Goal: Task Accomplishment & Management: Complete application form

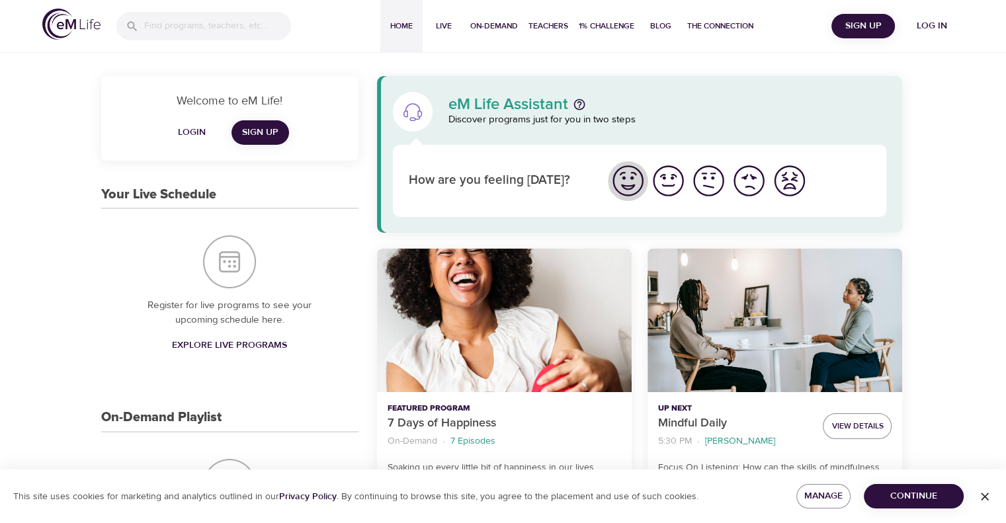
click at [629, 182] on img "I'm feeling great" at bounding box center [628, 181] width 36 height 36
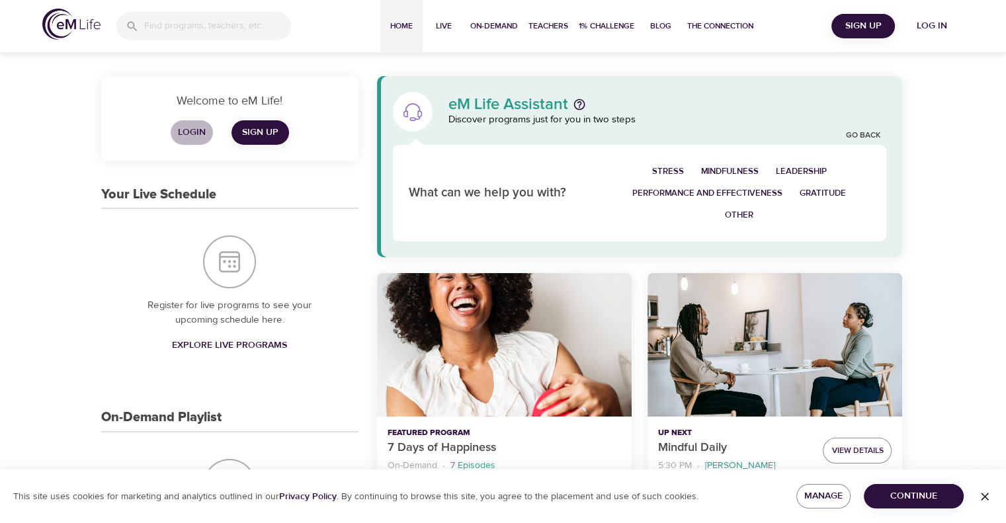
click at [196, 130] on span "Login" at bounding box center [192, 132] width 32 height 17
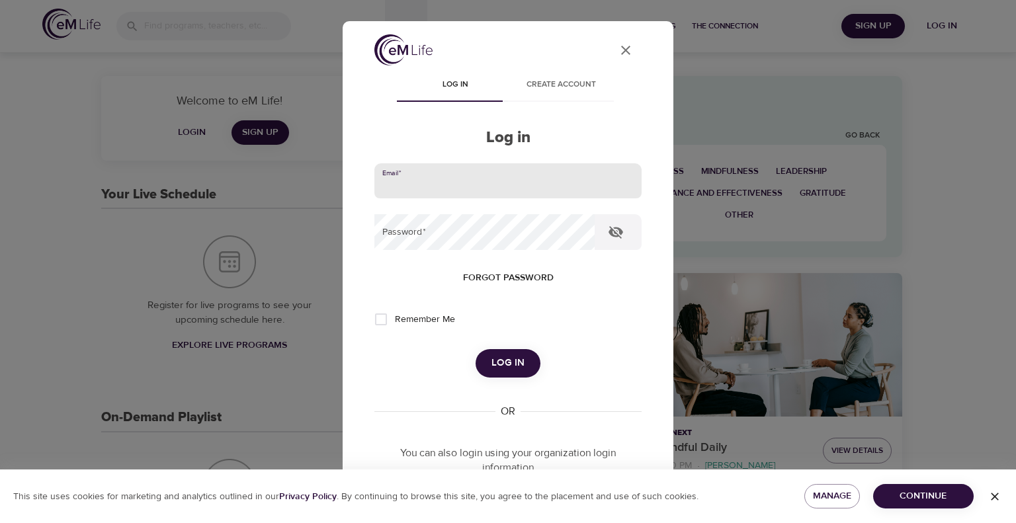
click at [442, 182] on input "email" at bounding box center [507, 181] width 267 height 36
type input "[PERSON_NAME][EMAIL_ADDRESS][DOMAIN_NAME]"
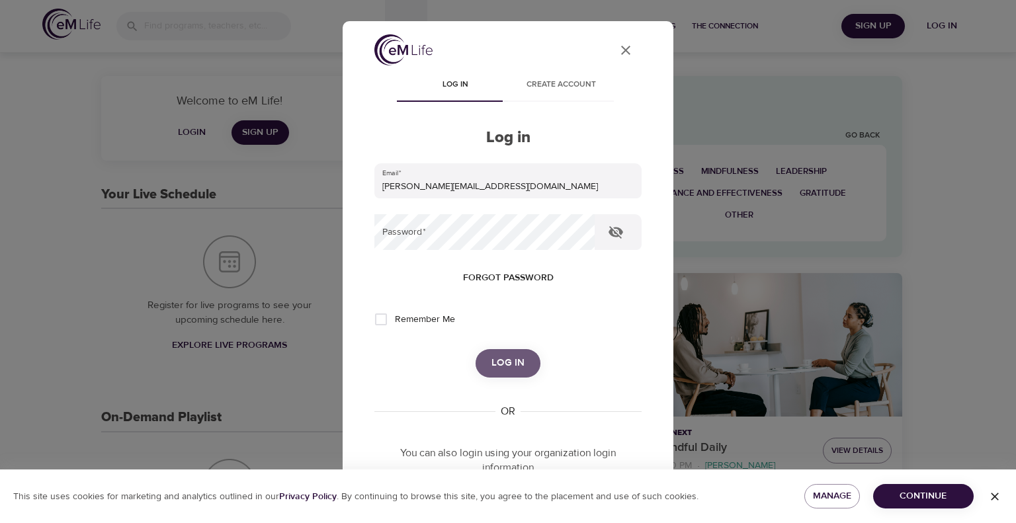
click at [502, 366] on span "Log in" at bounding box center [507, 362] width 33 height 17
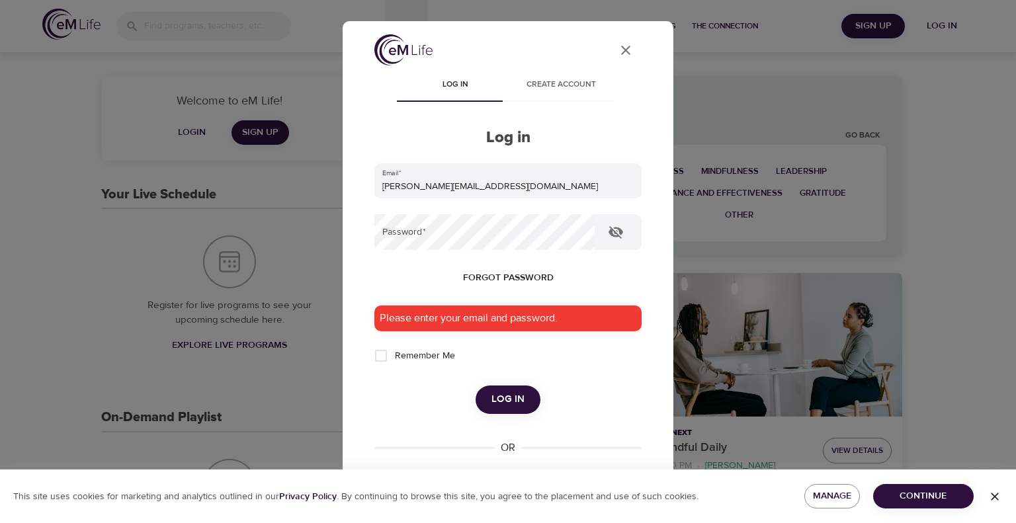
scroll to position [153, 0]
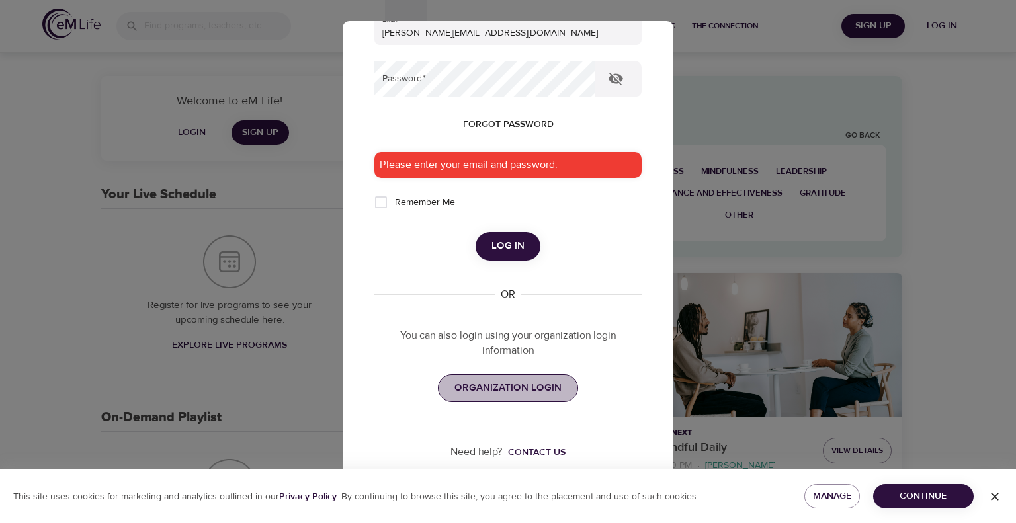
click at [518, 395] on span "ORGANIZATION LOGIN" at bounding box center [507, 388] width 107 height 17
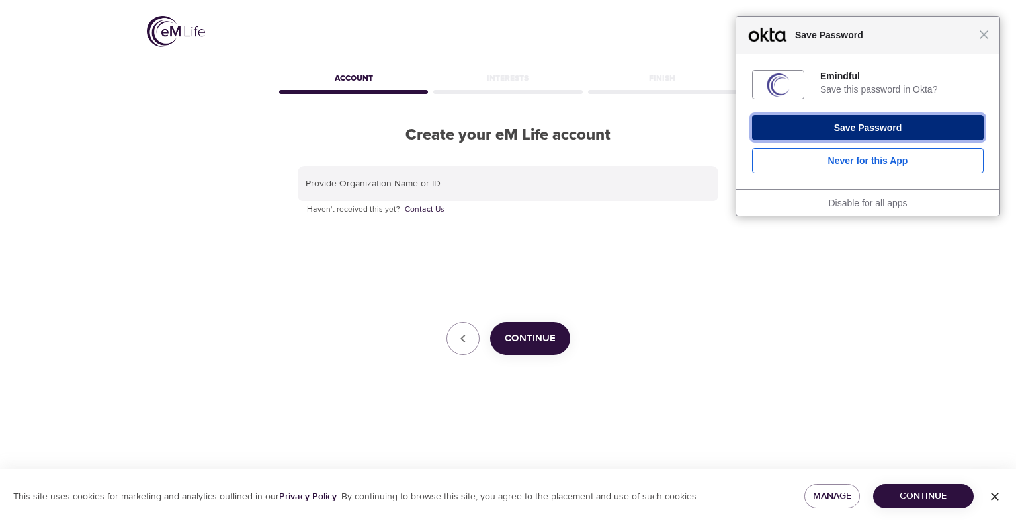
click at [829, 132] on button "Save Password" at bounding box center [867, 127] width 231 height 25
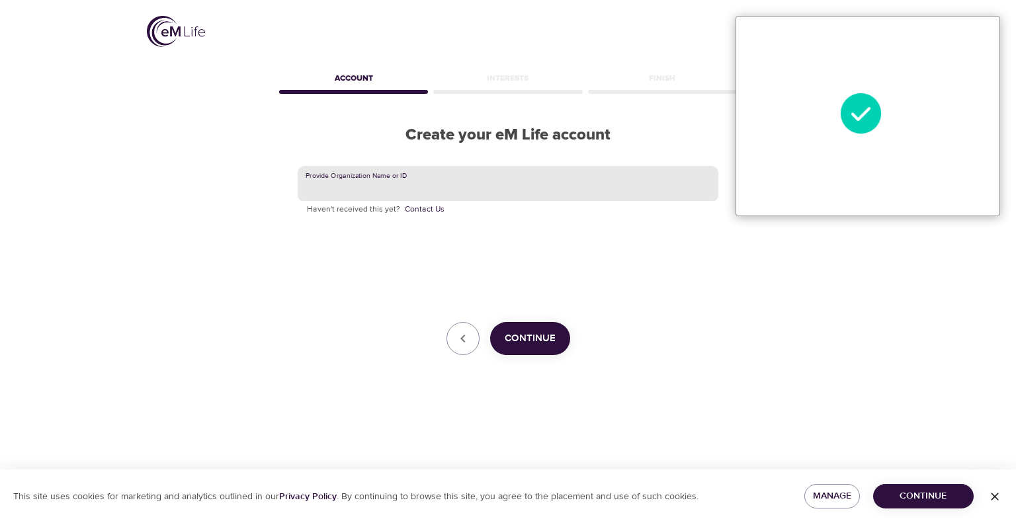
click at [511, 186] on input "text" at bounding box center [508, 184] width 421 height 36
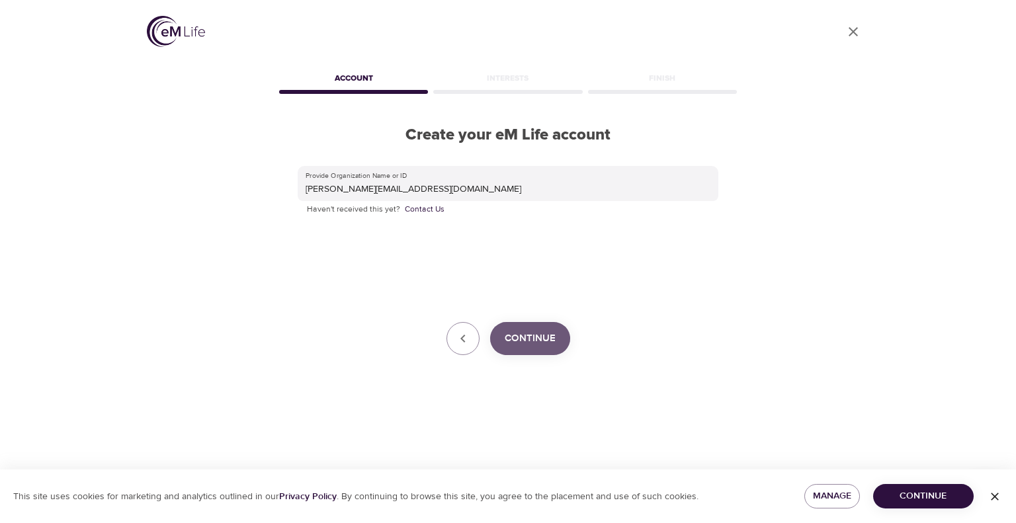
click at [531, 333] on span "Continue" at bounding box center [529, 338] width 51 height 17
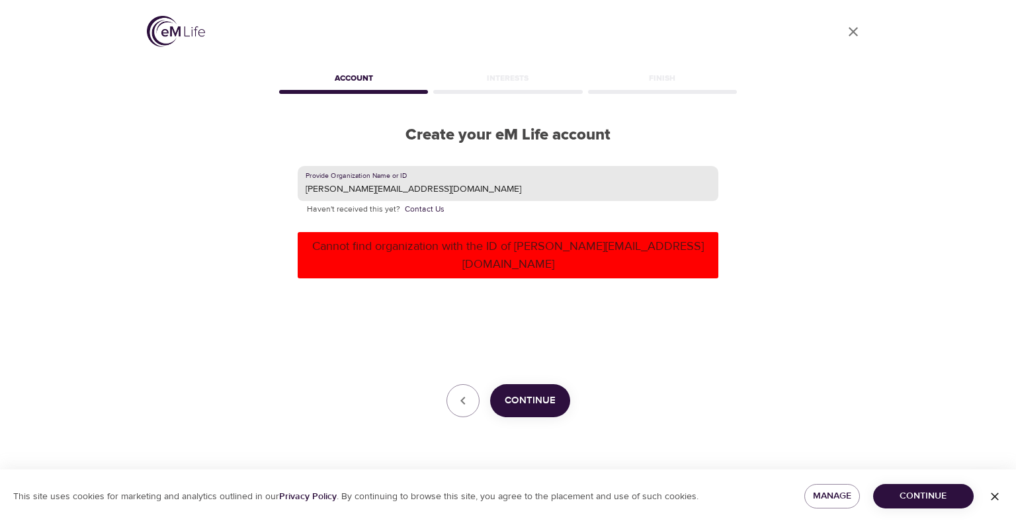
click at [473, 190] on input "[PERSON_NAME][EMAIL_ADDRESS][DOMAIN_NAME]" at bounding box center [508, 184] width 421 height 36
type input "a"
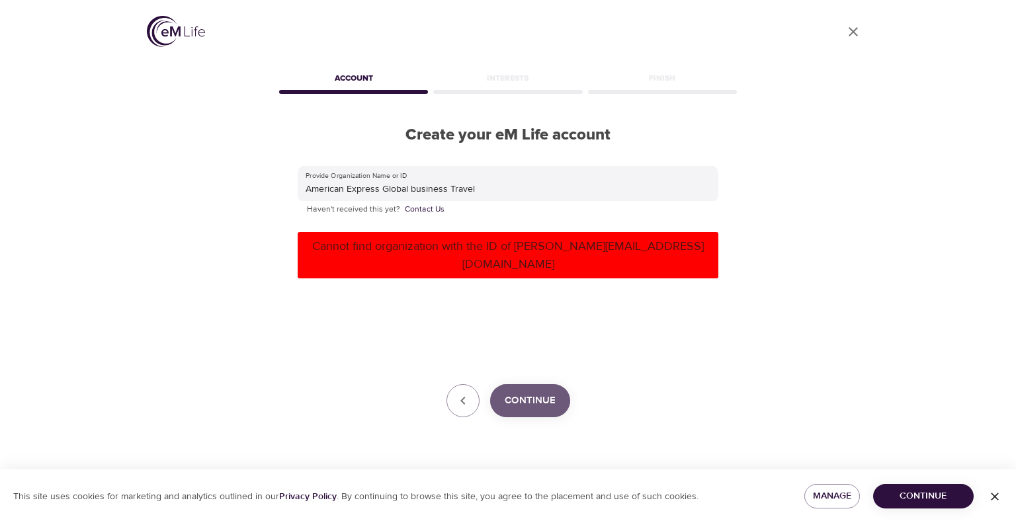
click at [532, 392] on span "Continue" at bounding box center [529, 400] width 51 height 17
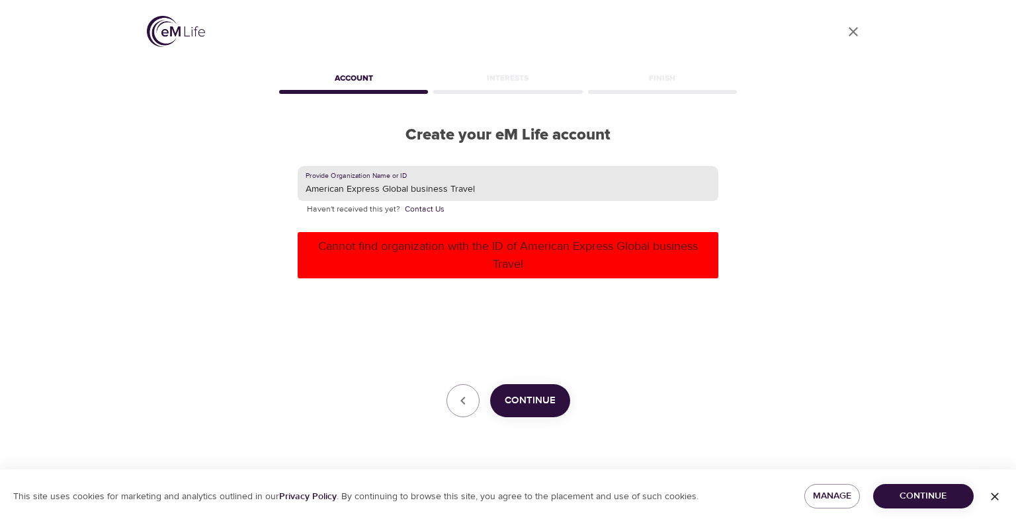
click at [378, 186] on input "American Express Global business Travel" at bounding box center [508, 184] width 421 height 36
click at [523, 401] on span "Continue" at bounding box center [529, 400] width 51 height 17
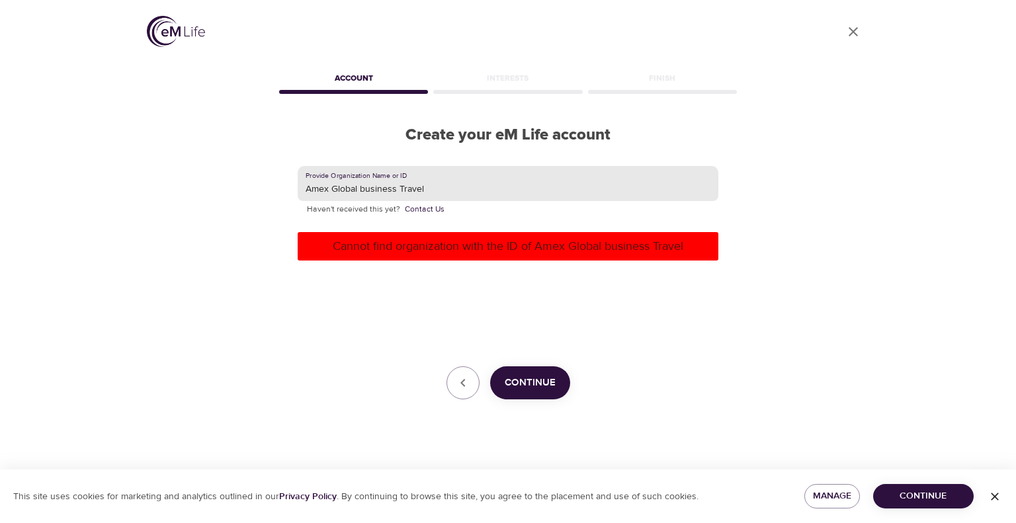
click at [435, 188] on input "Amex Global business Travel" at bounding box center [508, 184] width 421 height 36
type input "AmexGBT"
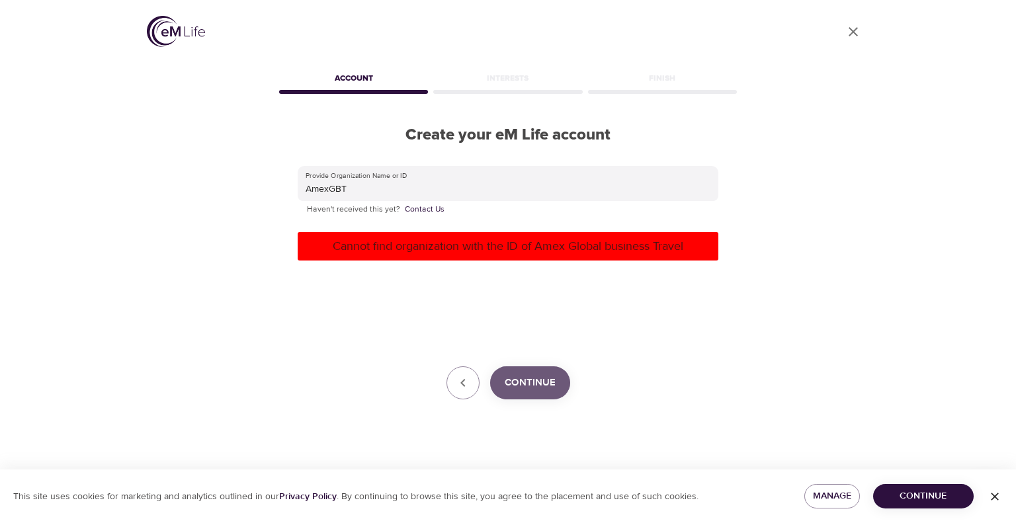
click at [522, 376] on span "Continue" at bounding box center [529, 382] width 51 height 17
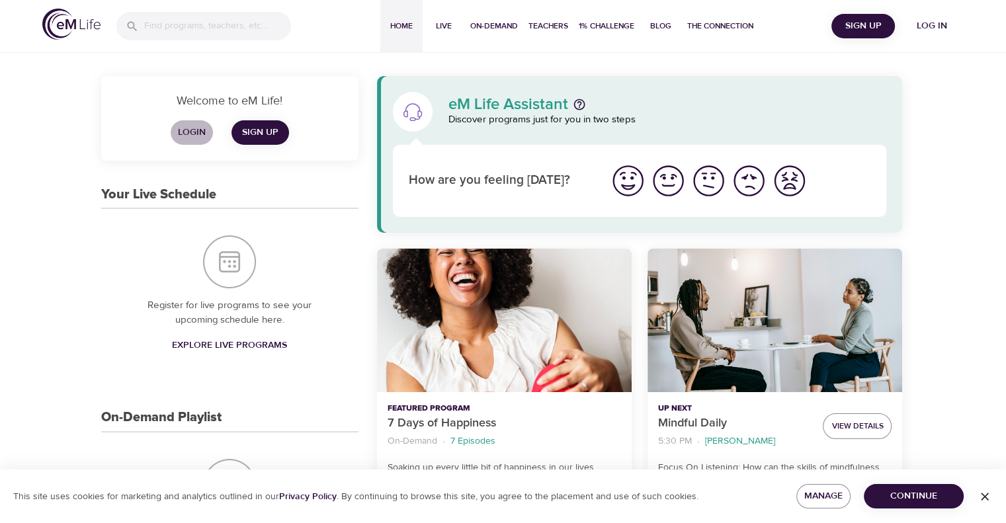
click at [197, 131] on span "Login" at bounding box center [192, 132] width 32 height 17
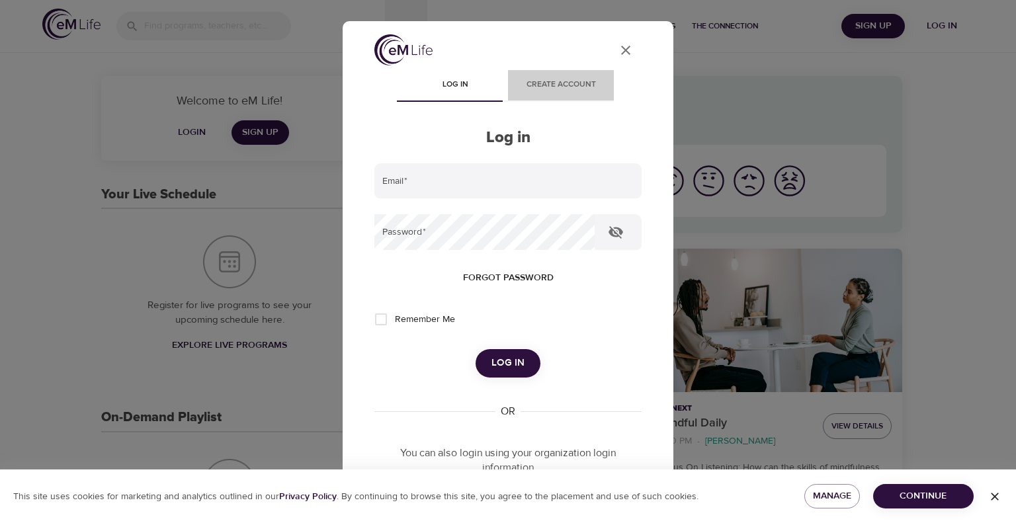
click at [549, 88] on span "Create account" at bounding box center [561, 85] width 90 height 14
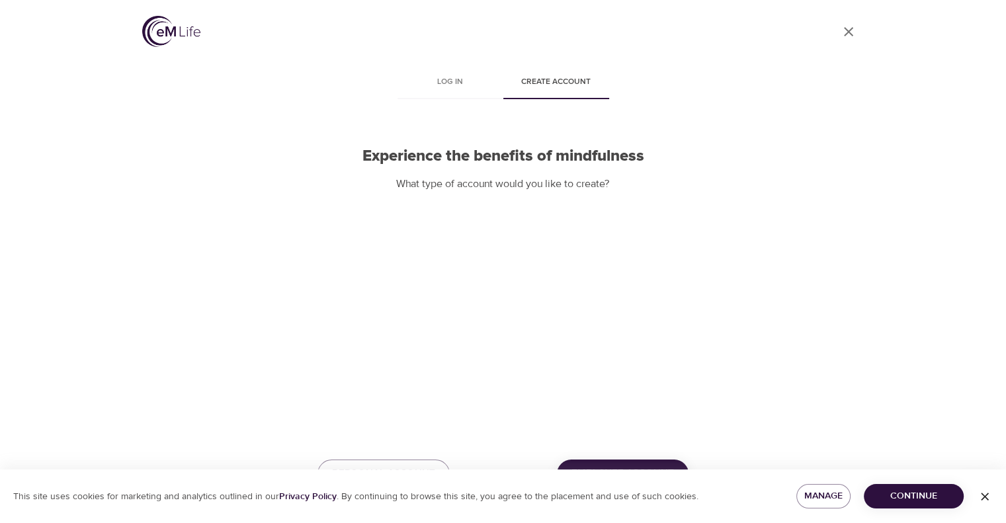
scroll to position [32, 0]
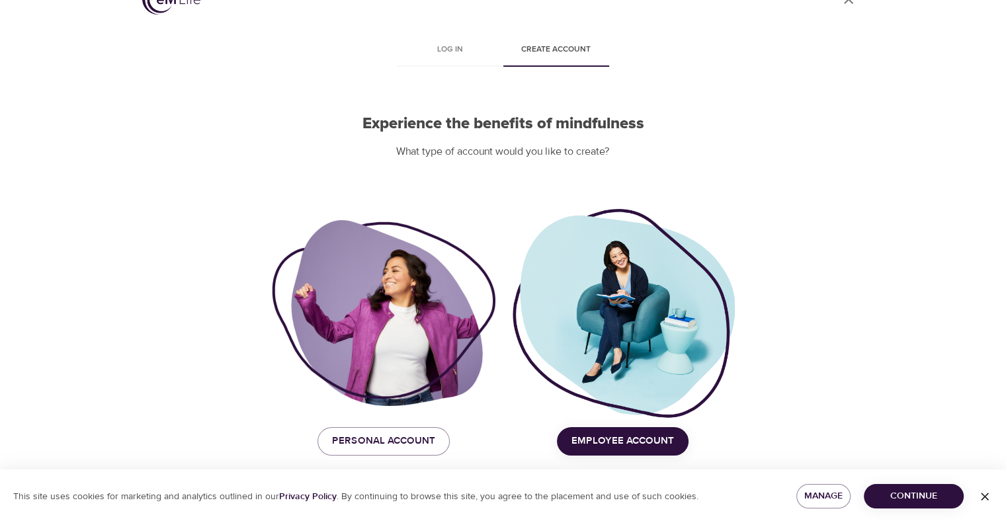
click at [620, 438] on span "Employee Account" at bounding box center [622, 440] width 102 height 17
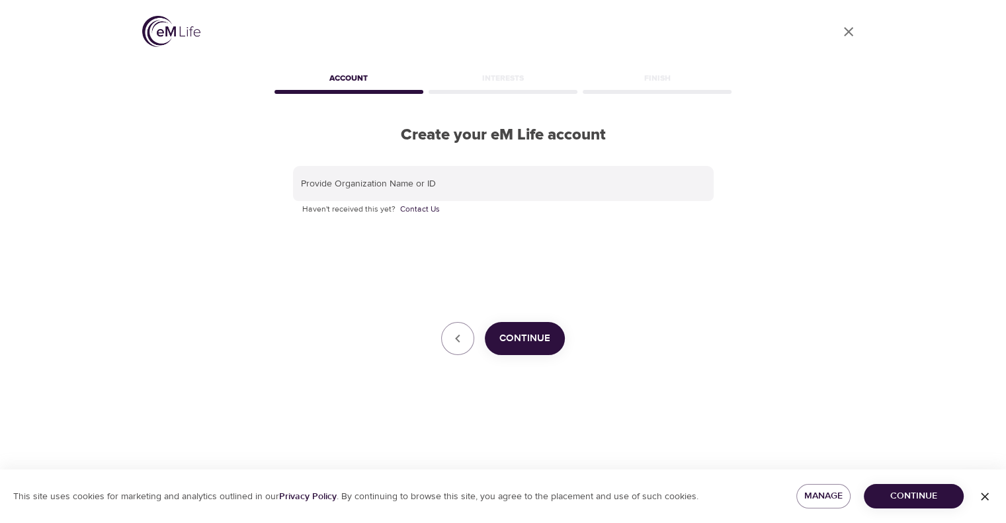
scroll to position [0, 0]
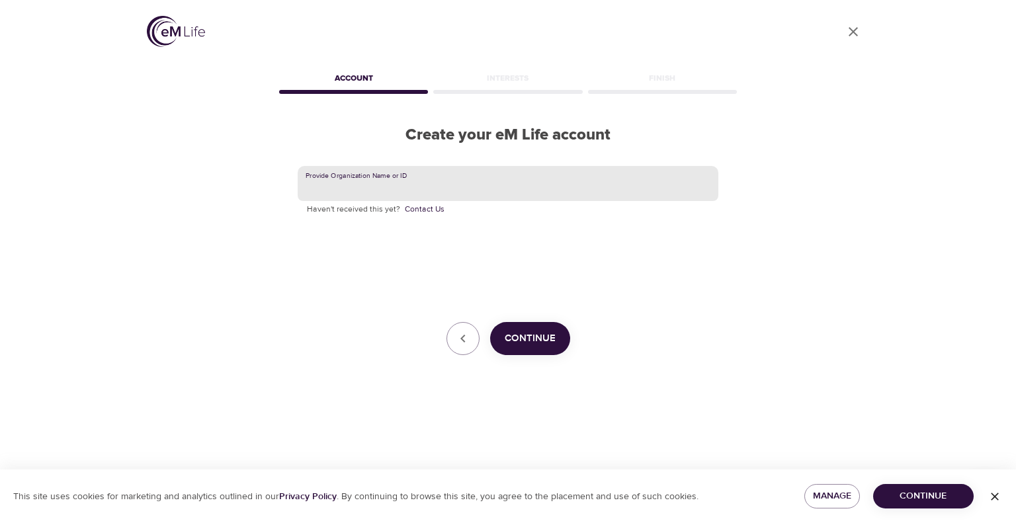
click at [478, 196] on input "text" at bounding box center [508, 184] width 421 height 36
type input "American Express Global Business Travel"
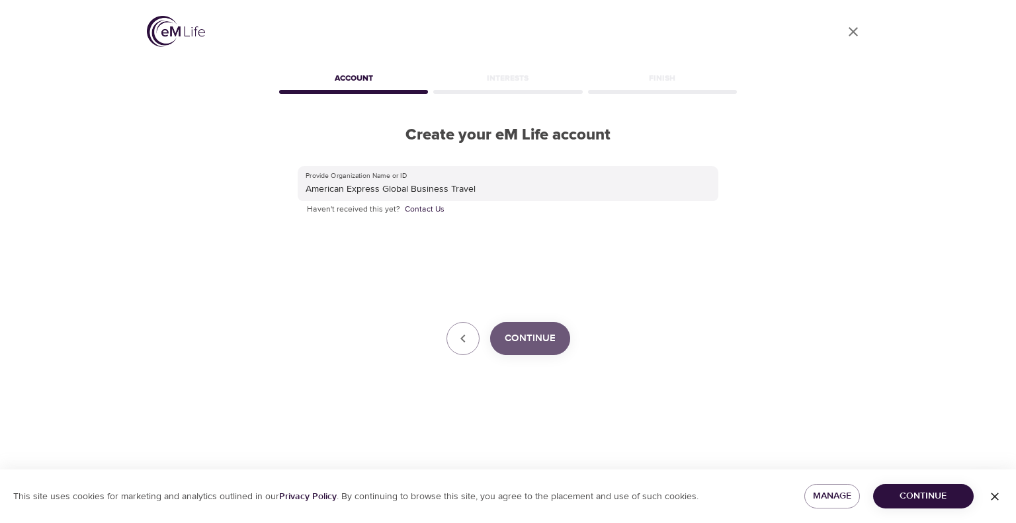
click at [530, 345] on span "Continue" at bounding box center [529, 338] width 51 height 17
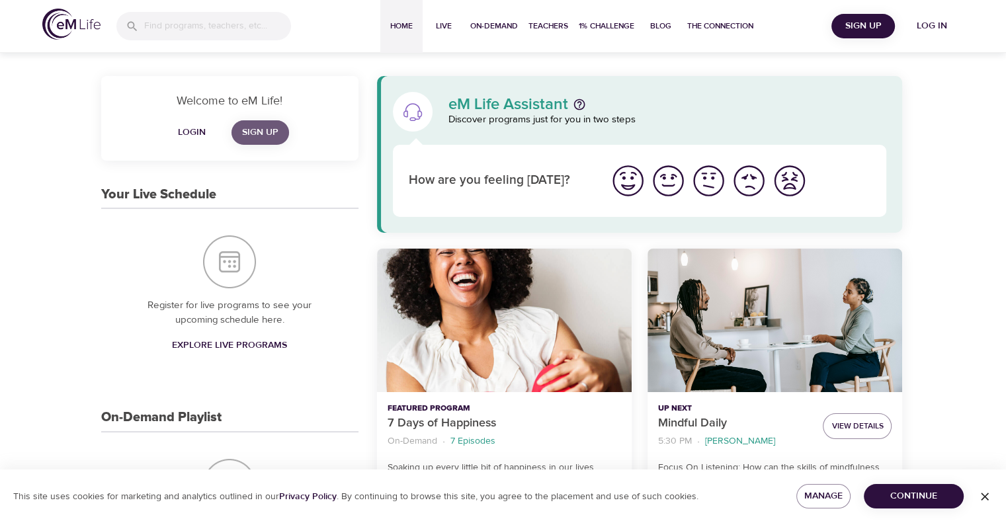
click at [256, 131] on span "Sign Up" at bounding box center [260, 132] width 36 height 17
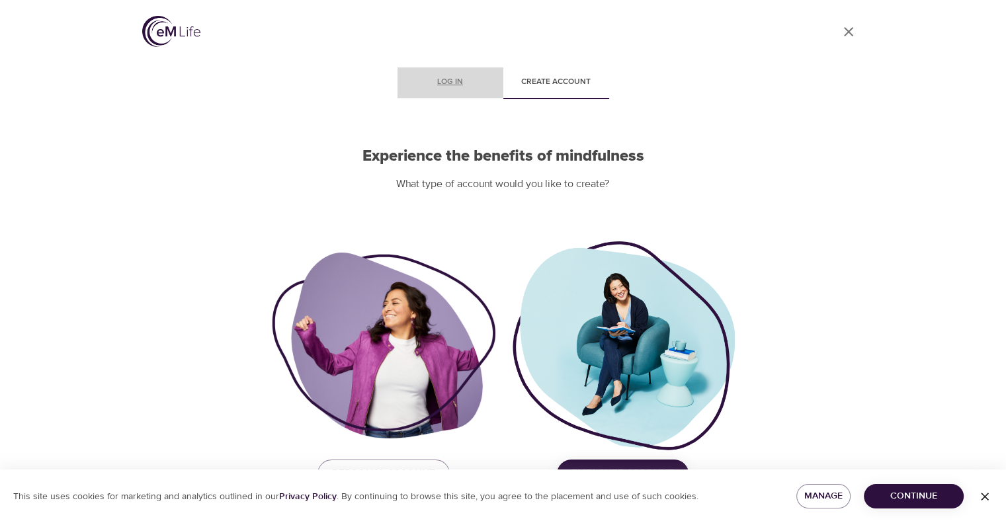
click at [455, 84] on span "Log in" at bounding box center [450, 82] width 90 height 14
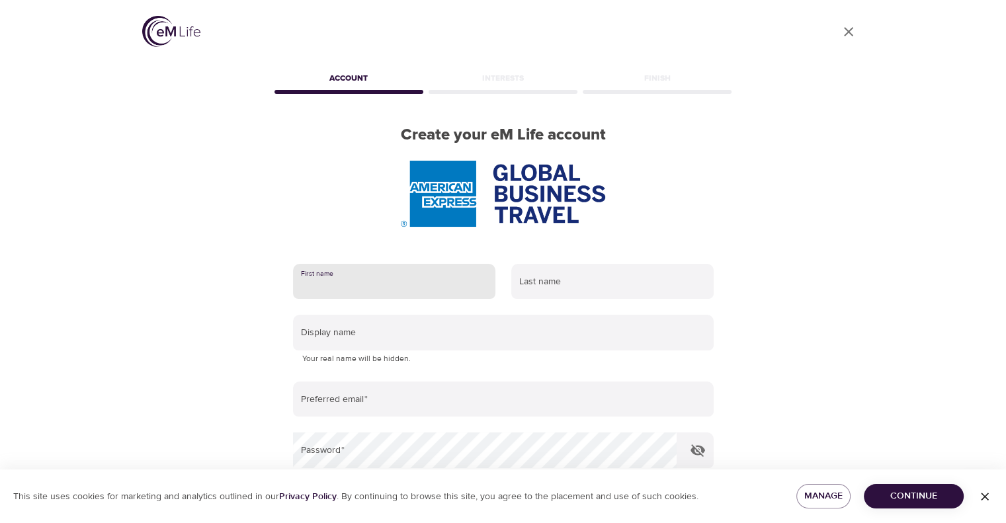
click at [380, 280] on input "text" at bounding box center [394, 282] width 202 height 36
type input "[PERSON_NAME]"
type input "Sinha"
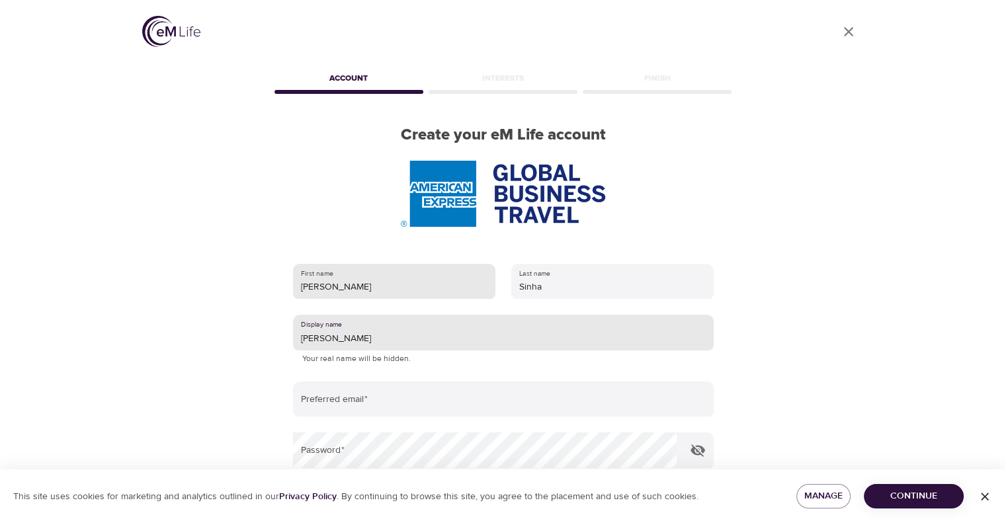
type input "[PERSON_NAME]"
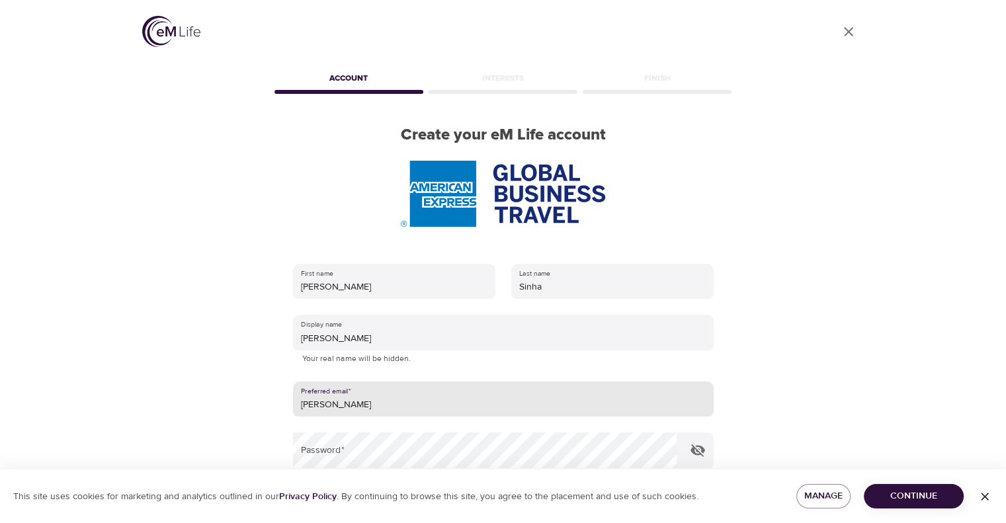
type input "[PERSON_NAME][EMAIL_ADDRESS][DOMAIN_NAME]"
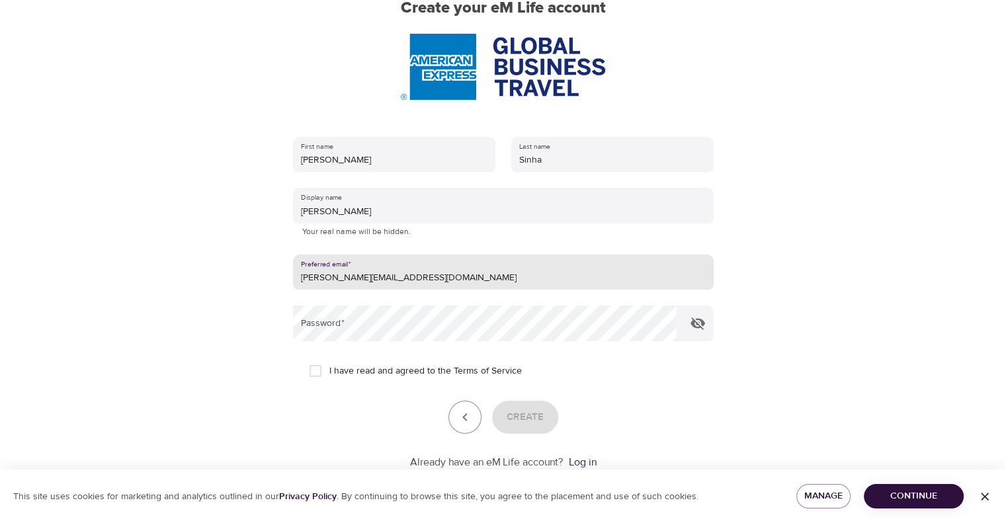
scroll to position [132, 0]
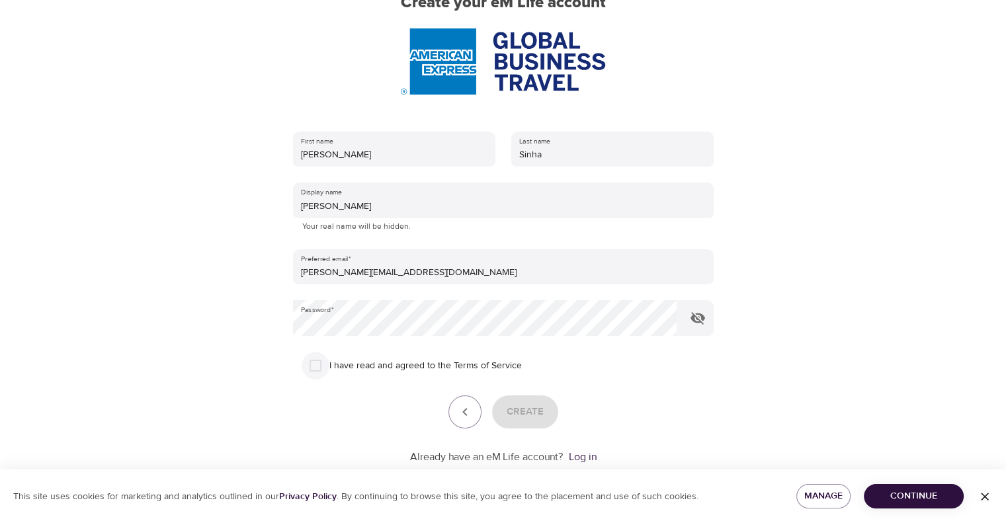
click at [312, 370] on input "I have read and agreed to the Terms of Service" at bounding box center [315, 366] width 28 height 28
checkbox input "true"
click at [536, 405] on span "Create" at bounding box center [524, 411] width 37 height 17
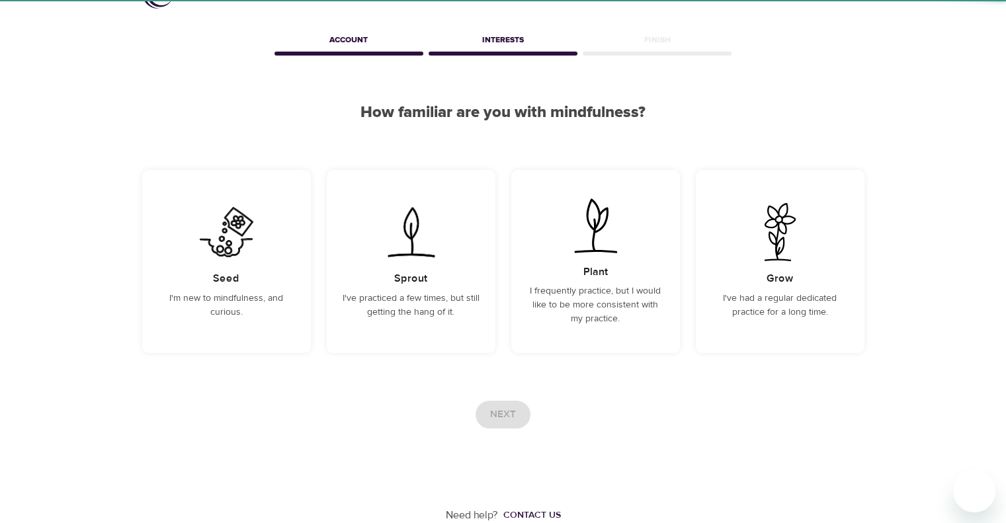
scroll to position [38, 0]
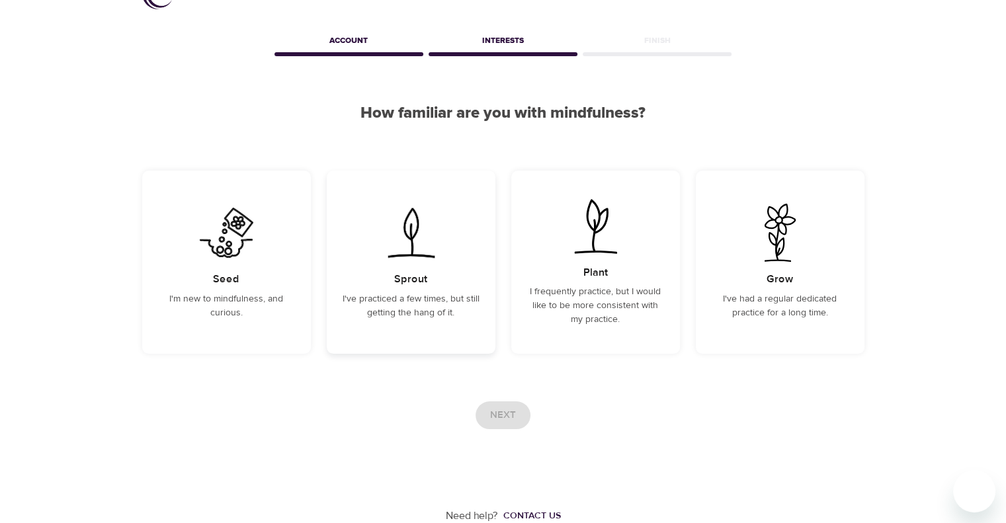
click at [419, 255] on img at bounding box center [411, 233] width 67 height 58
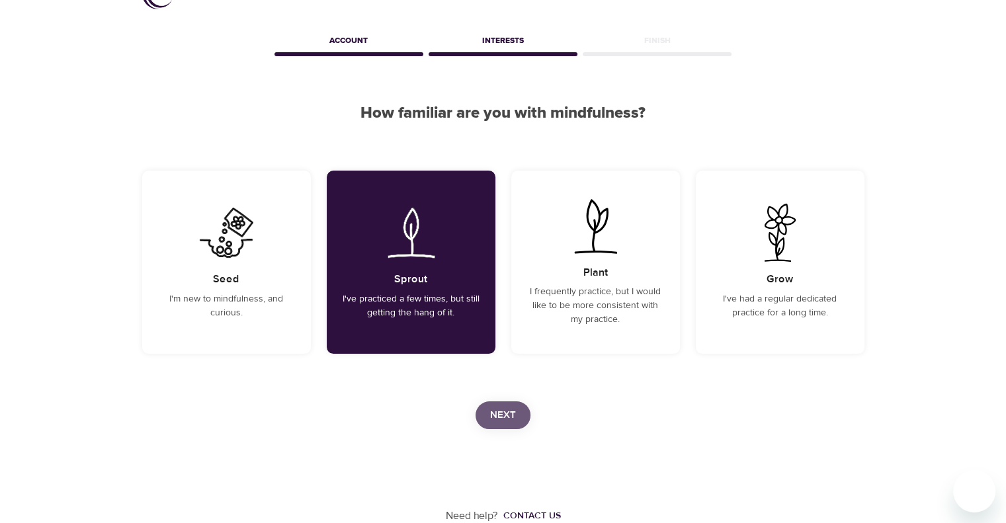
click at [494, 415] on span "Next" at bounding box center [503, 415] width 26 height 17
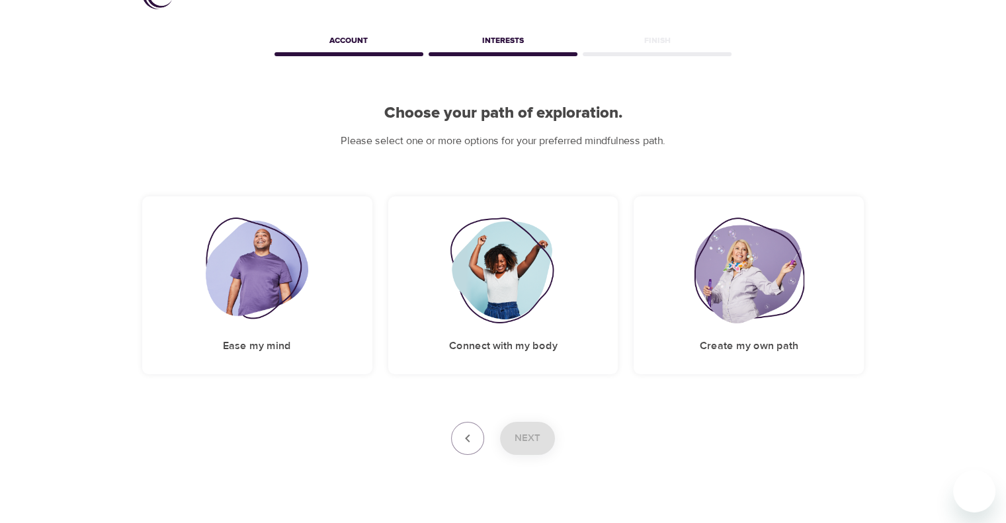
scroll to position [0, 0]
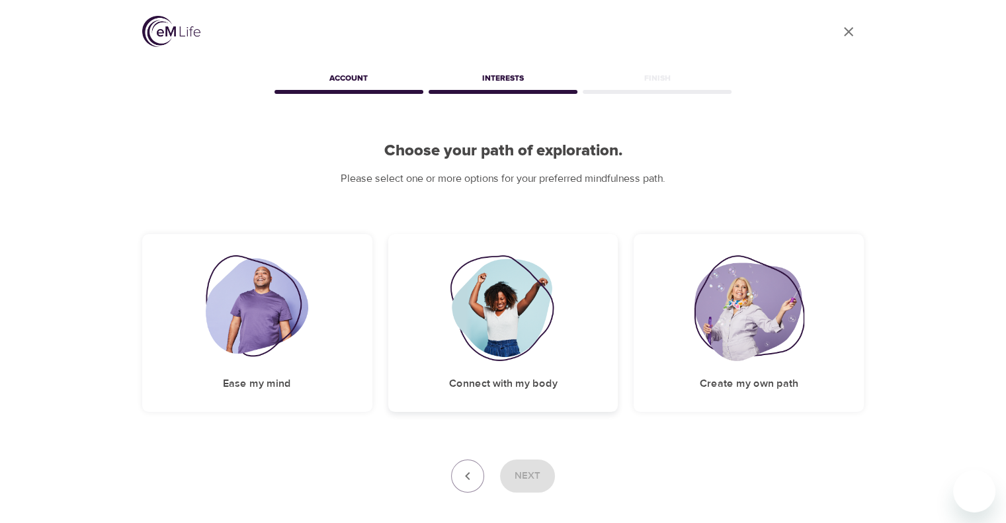
click at [494, 332] on img at bounding box center [503, 308] width 107 height 106
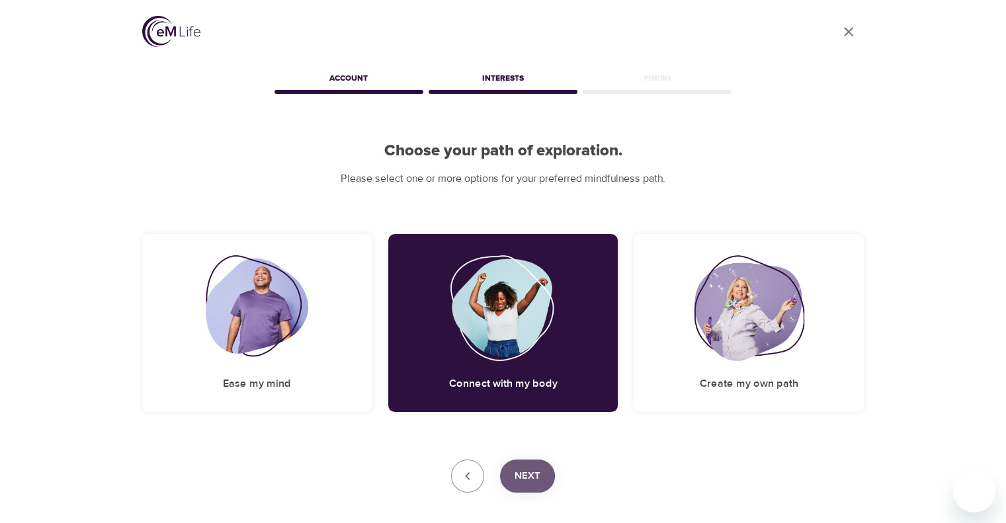
click at [535, 473] on span "Next" at bounding box center [527, 475] width 26 height 17
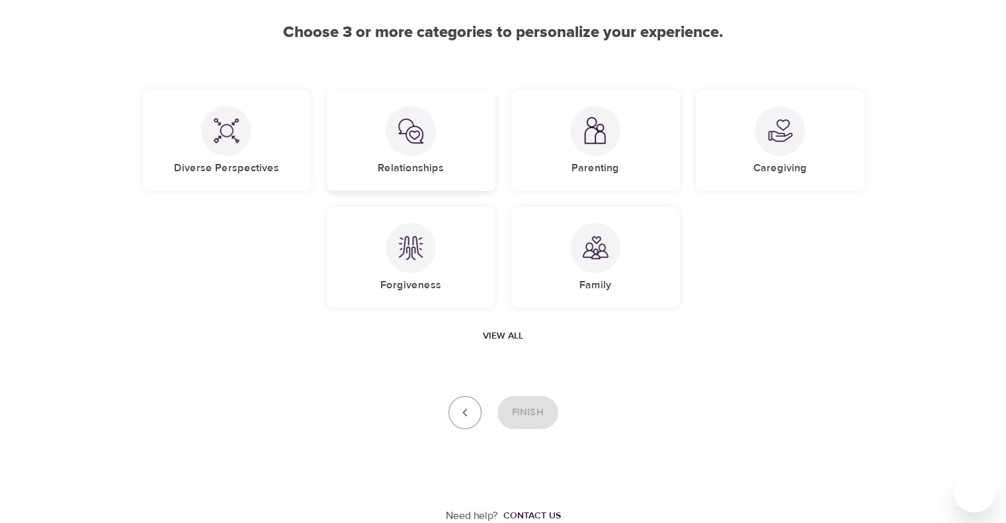
scroll to position [118, 0]
click at [465, 419] on icon "button" at bounding box center [465, 413] width 16 height 16
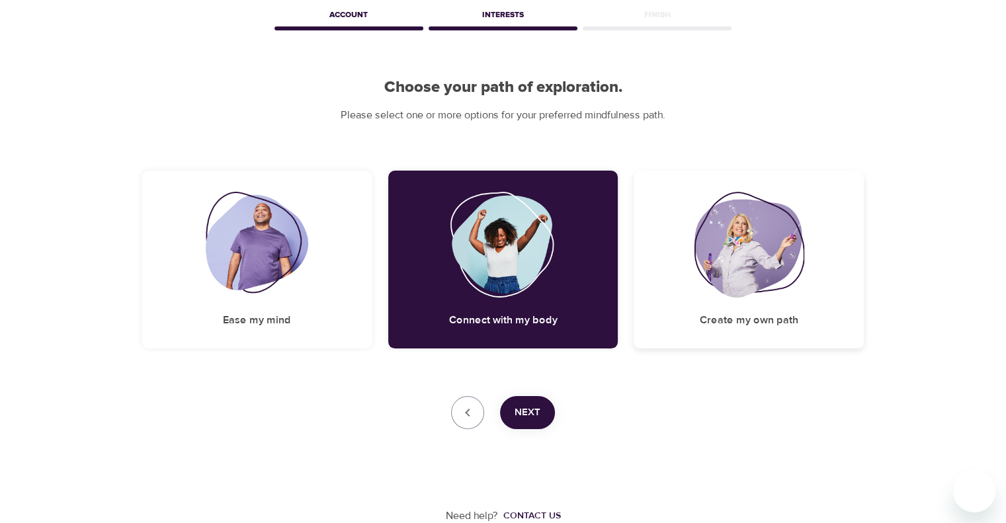
click at [770, 253] on img at bounding box center [749, 245] width 110 height 106
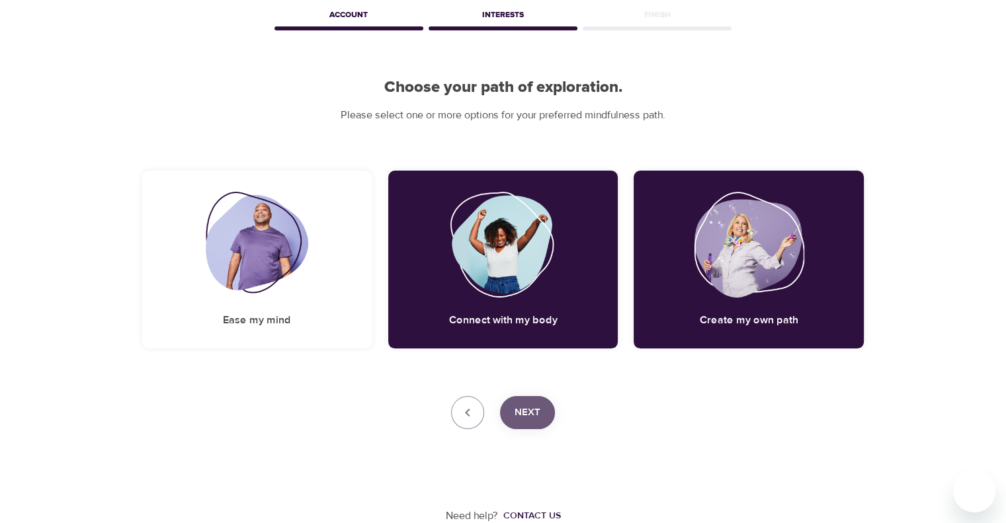
click at [526, 408] on span "Next" at bounding box center [527, 412] width 26 height 17
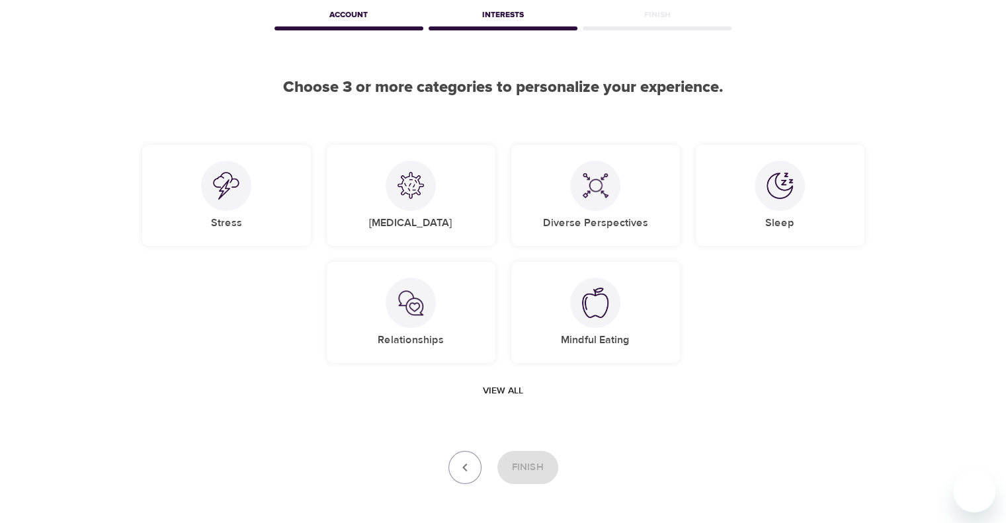
drag, startPoint x: 526, startPoint y: 408, endPoint x: 659, endPoint y: 418, distance: 132.6
click at [659, 418] on div "User Profile Account Interests Finish Choose 3 or more categories to personaliz…" at bounding box center [503, 258] width 754 height 642
click at [508, 390] on span "View all" at bounding box center [503, 391] width 40 height 17
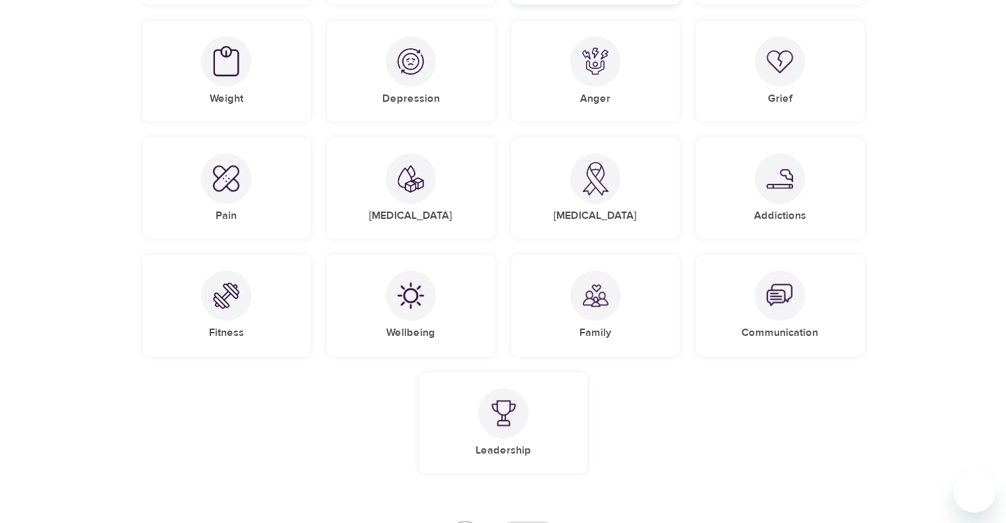
scroll to position [542, 0]
click at [413, 303] on img at bounding box center [410, 293] width 26 height 26
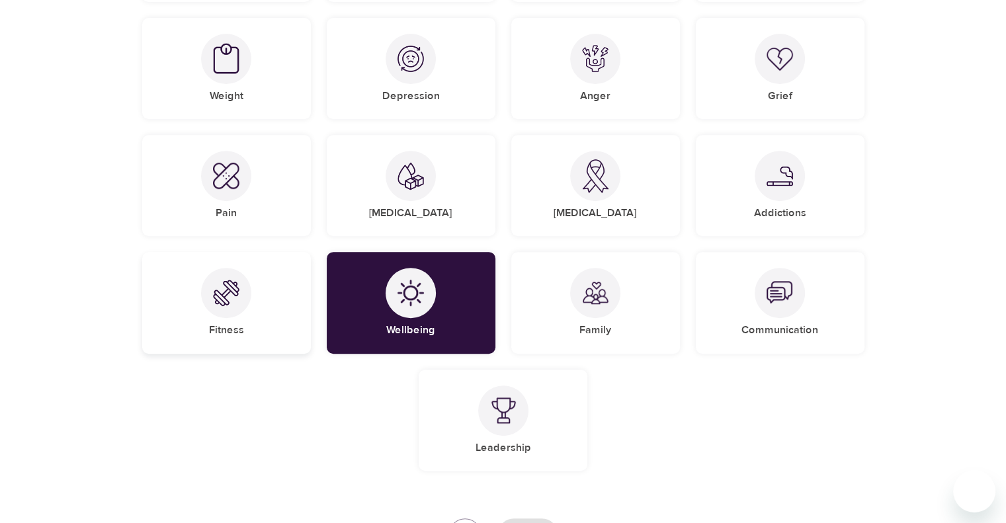
click at [265, 311] on div "Fitness" at bounding box center [226, 302] width 169 height 101
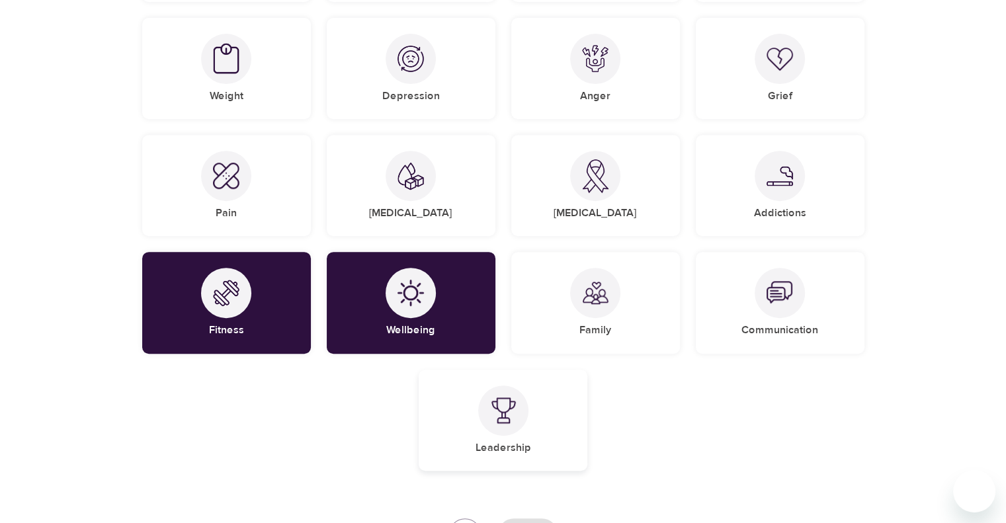
click at [514, 413] on img at bounding box center [503, 410] width 26 height 26
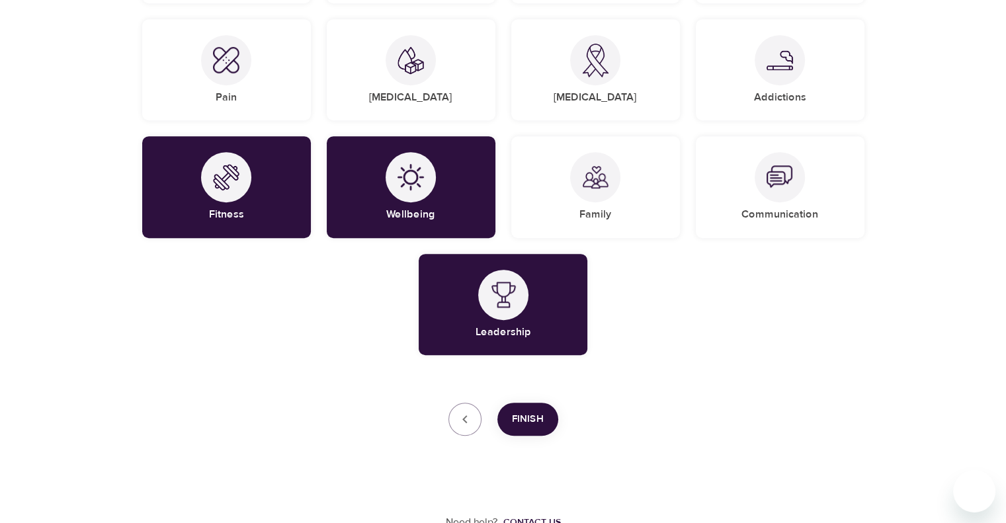
scroll to position [664, 0]
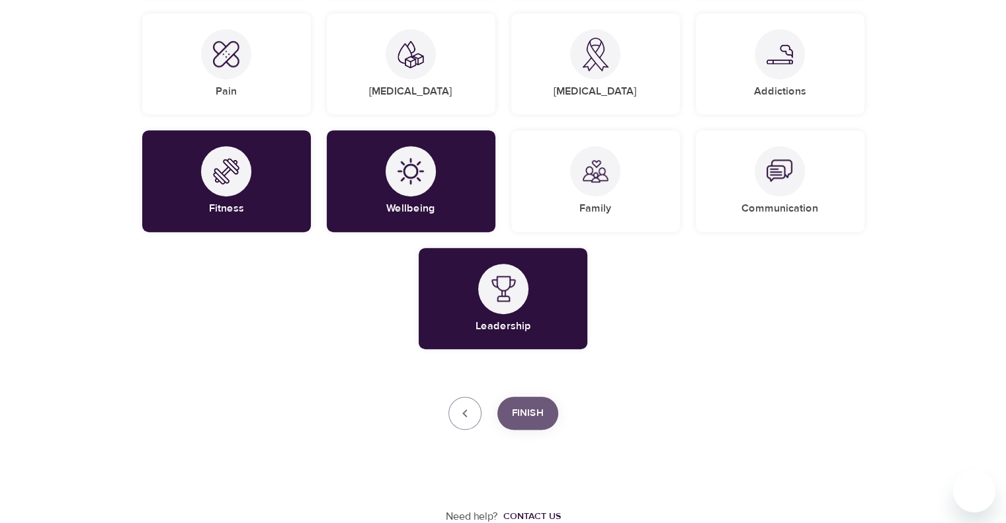
click at [519, 412] on span "Finish" at bounding box center [528, 413] width 32 height 17
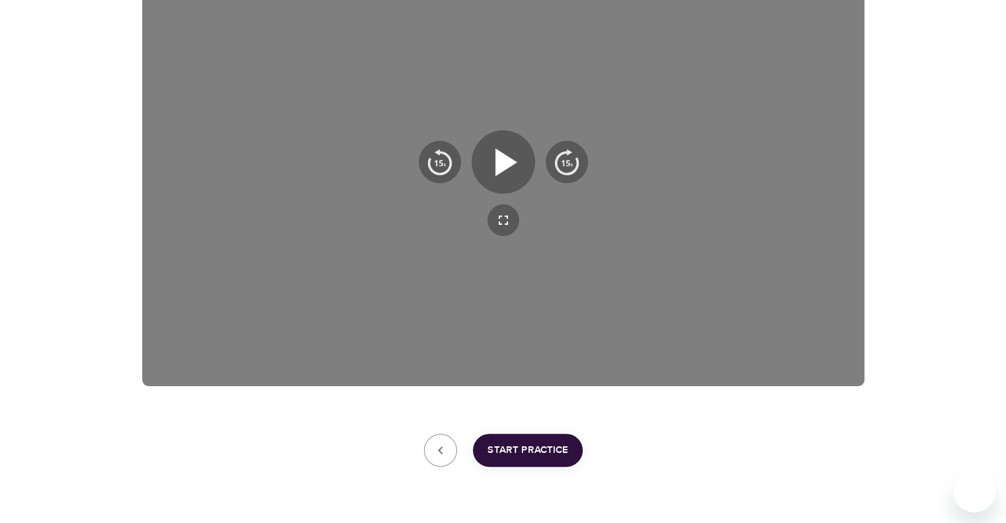
scroll to position [291, 0]
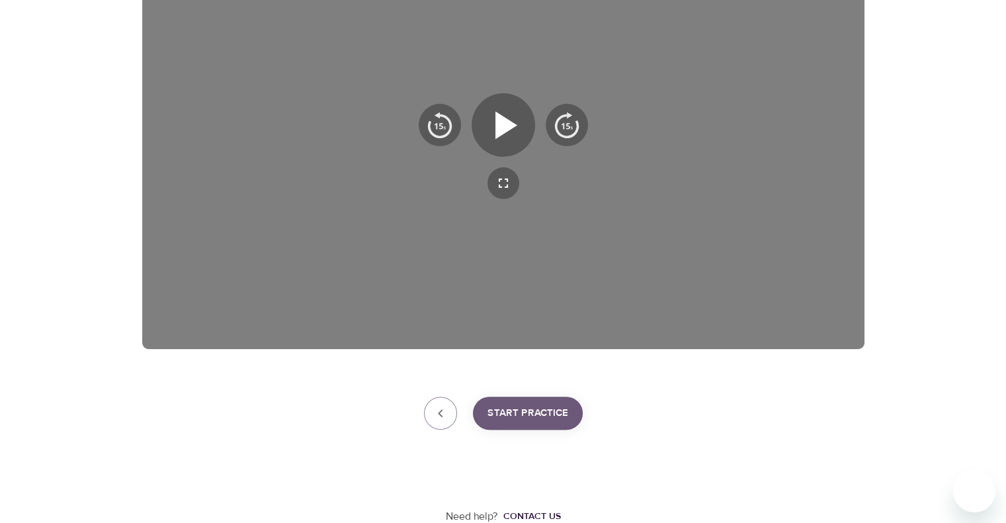
click at [537, 410] on span "Start Practice" at bounding box center [527, 413] width 81 height 17
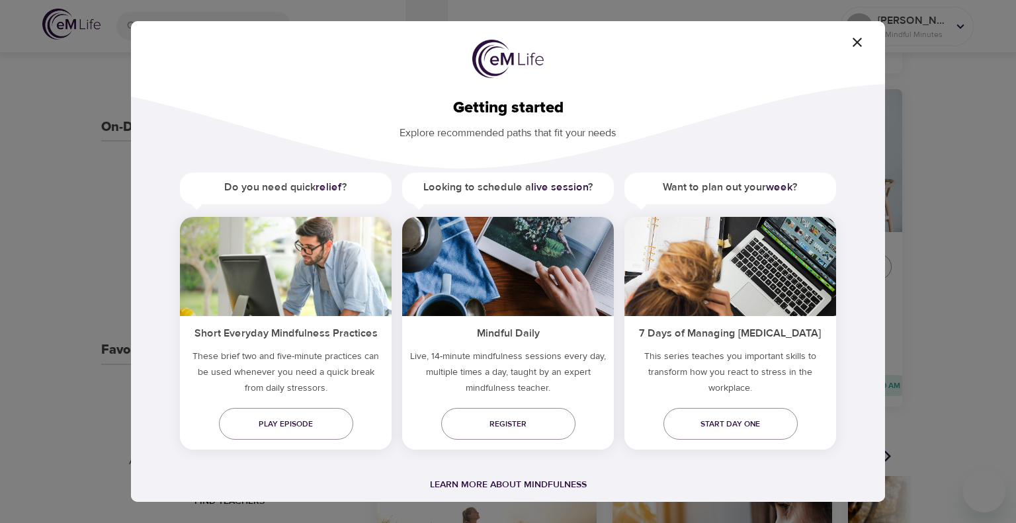
click at [732, 303] on img at bounding box center [730, 266] width 212 height 99
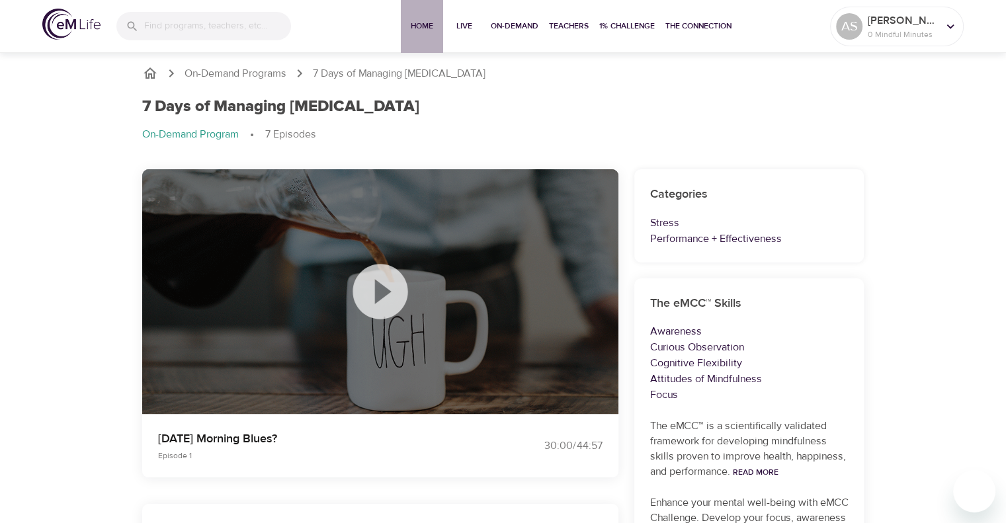
click at [421, 28] on span "Home" at bounding box center [422, 26] width 32 height 14
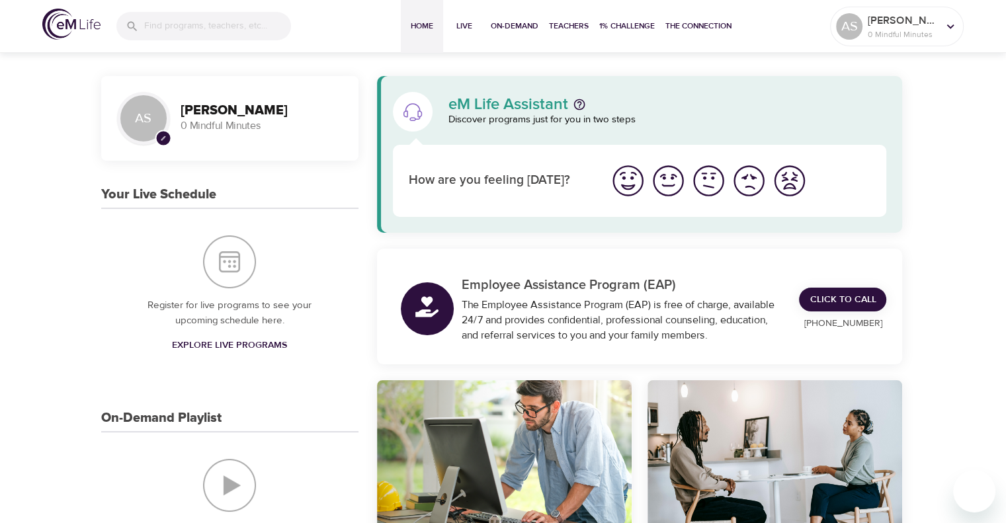
click at [162, 134] on span "pencil" at bounding box center [163, 138] width 17 height 17
click at [629, 177] on img "I'm feeling great" at bounding box center [628, 181] width 36 height 36
